Goal: Use online tool/utility

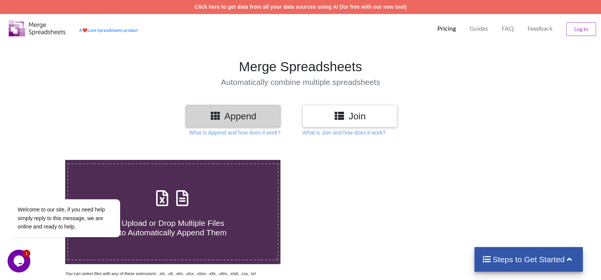
drag, startPoint x: 336, startPoint y: 222, endPoint x: 341, endPoint y: 226, distance: 6.3
click at [340, 225] on div at bounding box center [427, 218] width 255 height 117
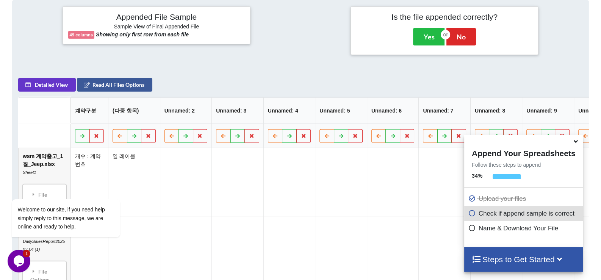
scroll to position [350, 0]
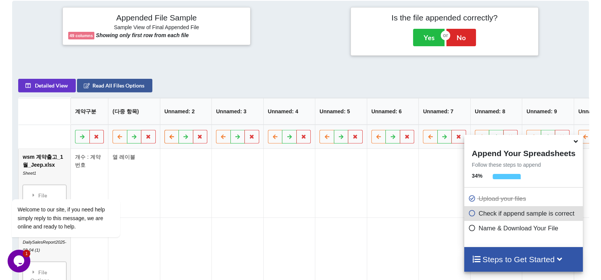
click at [167, 142] on button at bounding box center [171, 137] width 15 height 14
click at [183, 138] on icon at bounding box center [186, 136] width 6 height 5
click at [170, 142] on button at bounding box center [171, 137] width 15 height 14
click at [169, 142] on button at bounding box center [171, 137] width 15 height 14
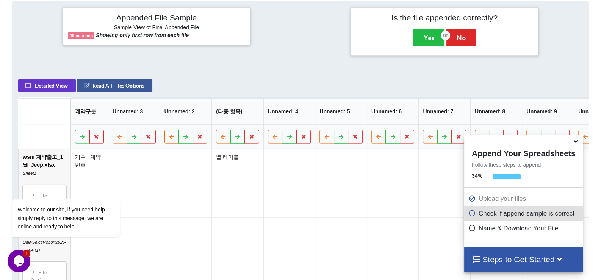
click at [169, 136] on icon at bounding box center [172, 136] width 6 height 5
click at [169, 138] on icon at bounding box center [172, 136] width 6 height 5
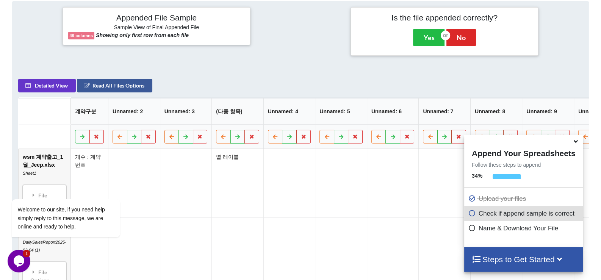
click at [169, 138] on icon at bounding box center [172, 136] width 6 height 5
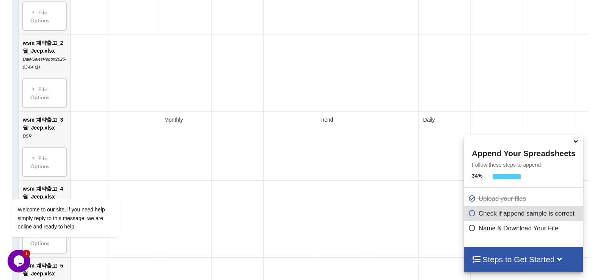
scroll to position [539, 0]
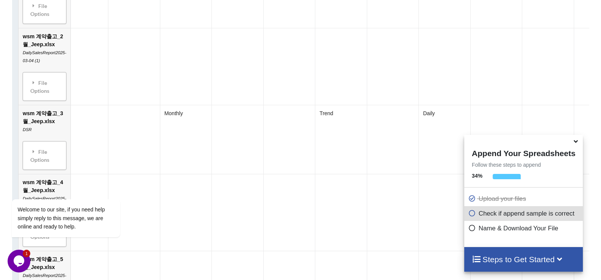
drag, startPoint x: 525, startPoint y: 215, endPoint x: 423, endPoint y: 215, distance: 101.9
click at [525, 215] on p "Check if append sample is correct" at bounding box center [524, 213] width 113 height 9
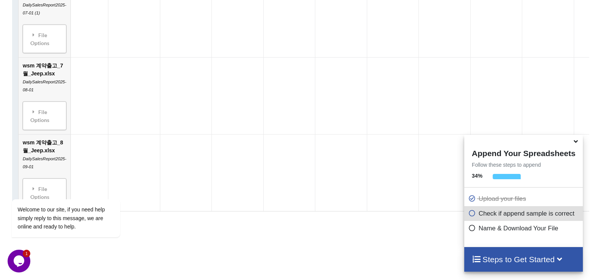
scroll to position [986, 0]
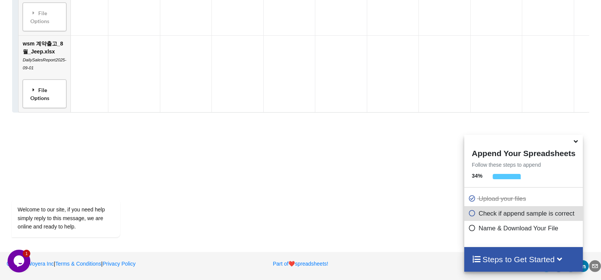
click at [42, 94] on div "File Options" at bounding box center [44, 93] width 39 height 24
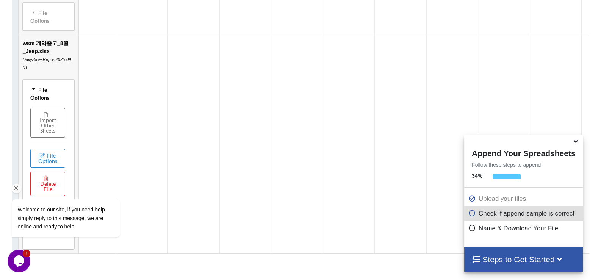
scroll to position [1099, 0]
